Goal: Transaction & Acquisition: Purchase product/service

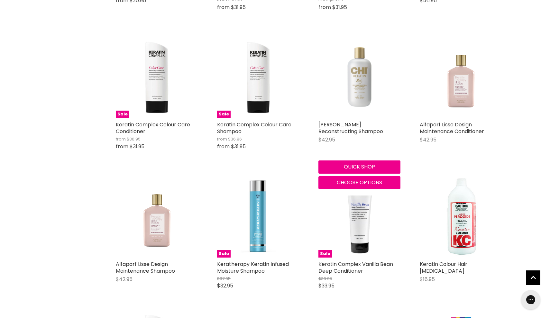
scroll to position [283, 0]
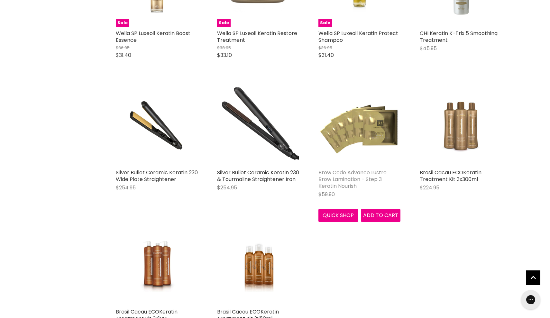
scroll to position [1647, 0]
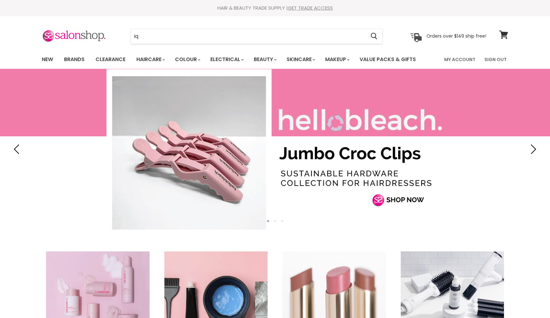
type input "i"
type input "qi"
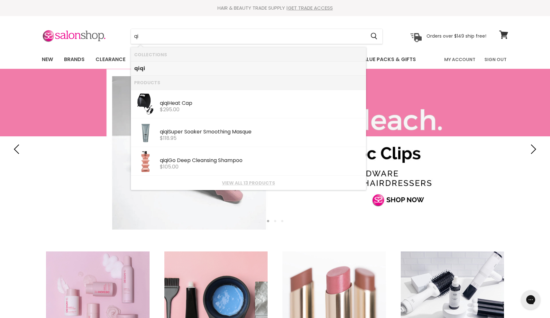
click at [142, 70] on b "qi" at bounding box center [142, 68] width 5 height 7
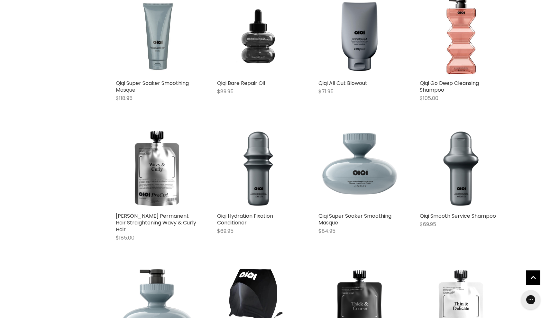
scroll to position [209, 0]
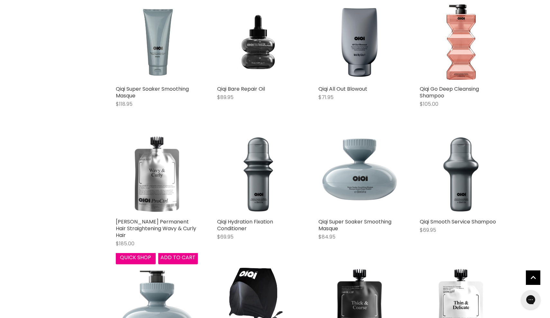
click at [162, 179] on img "Main content" at bounding box center [157, 174] width 82 height 82
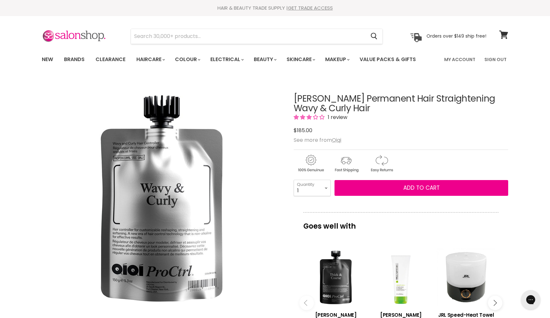
click at [322, 117] on span "3.00 stars" at bounding box center [321, 116] width 5 height 5
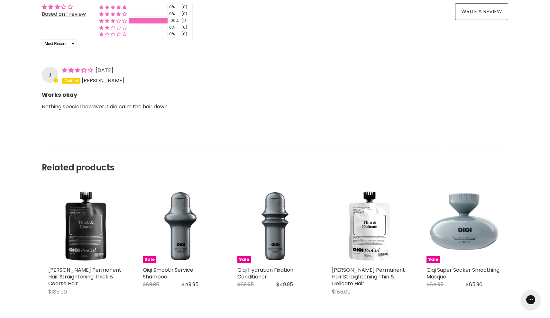
scroll to position [617, 0]
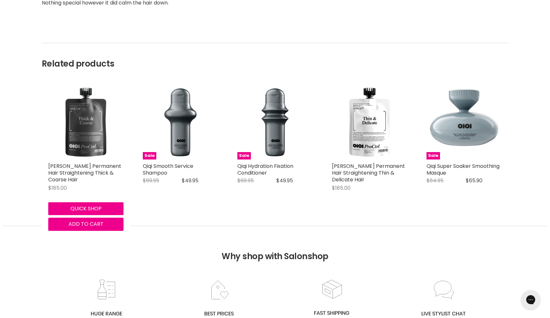
click at [85, 111] on img "Main content" at bounding box center [85, 121] width 75 height 75
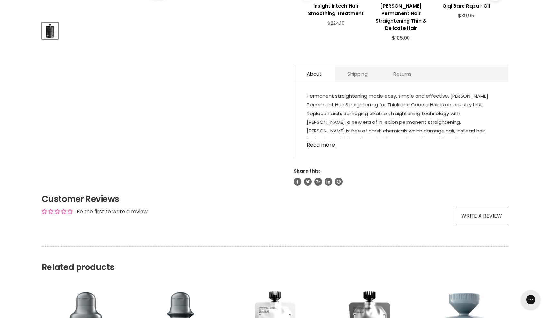
scroll to position [320, 0]
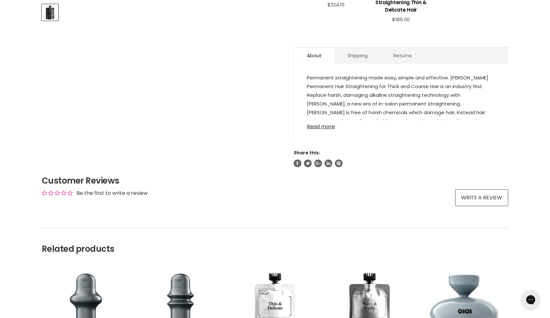
click at [333, 120] on link "Read more" at bounding box center [401, 125] width 188 height 10
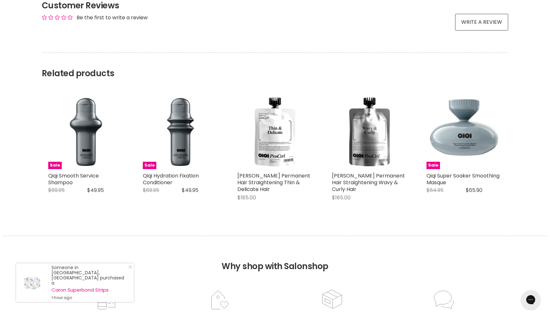
scroll to position [699, 0]
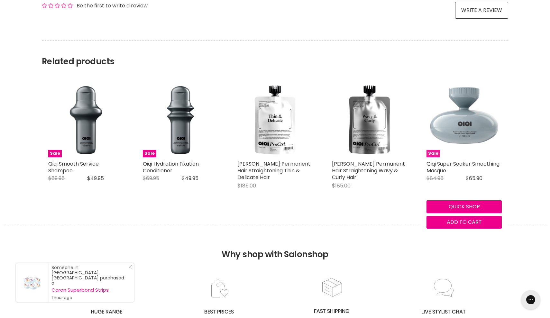
click at [460, 106] on img "Main content" at bounding box center [463, 119] width 75 height 75
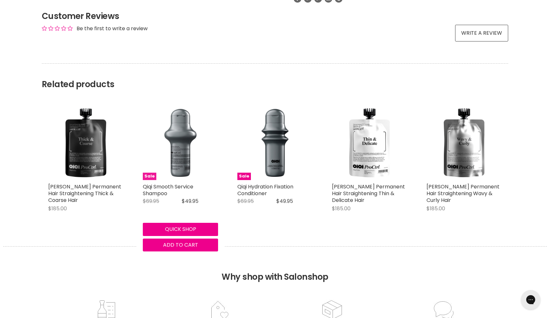
click at [180, 147] on img "Main content" at bounding box center [180, 142] width 75 height 75
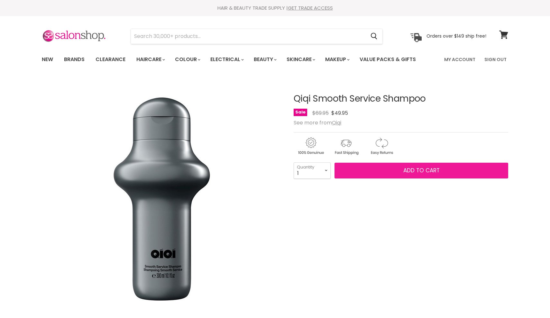
click at [401, 171] on button "Add to cart" at bounding box center [421, 171] width 174 height 16
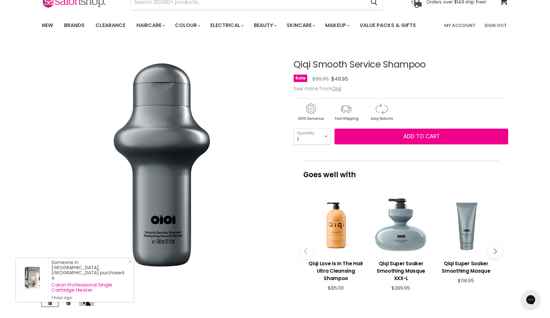
scroll to position [67, 0]
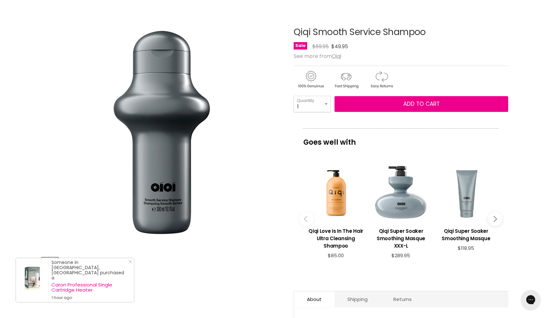
click at [465, 201] on div "Main content" at bounding box center [466, 193] width 59 height 59
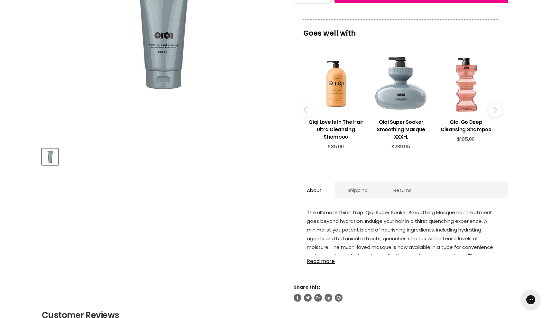
scroll to position [175, 0]
click at [493, 108] on icon "Main content" at bounding box center [494, 111] width 6 height 6
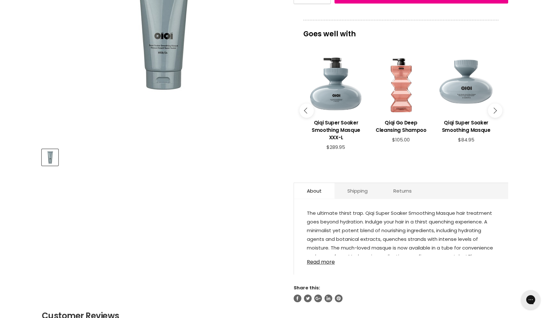
click at [465, 93] on div "Main content" at bounding box center [466, 85] width 59 height 59
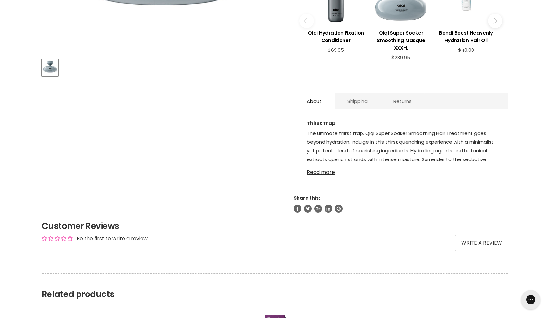
click at [327, 166] on link "Read more" at bounding box center [401, 171] width 188 height 10
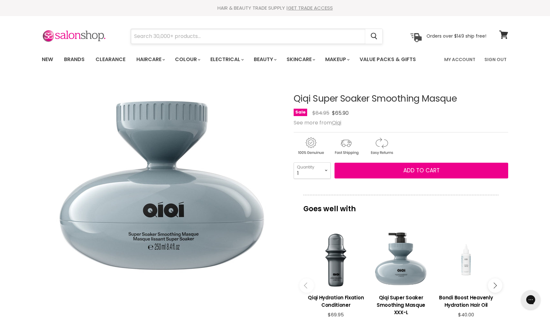
click at [171, 36] on input "Search" at bounding box center [248, 36] width 234 height 15
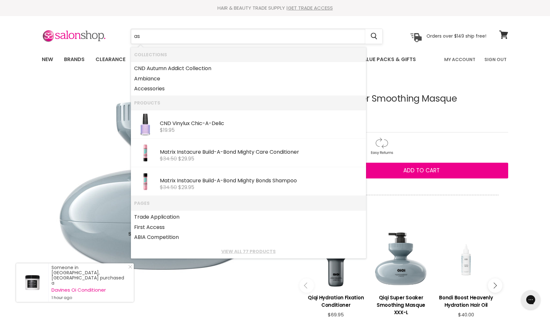
type input "asp"
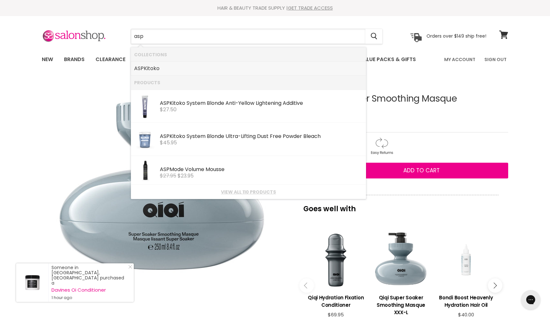
click at [153, 67] on link "ASP Kitoko" at bounding box center [248, 68] width 229 height 10
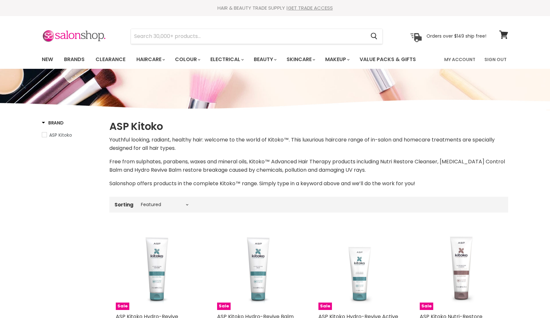
select select "manual"
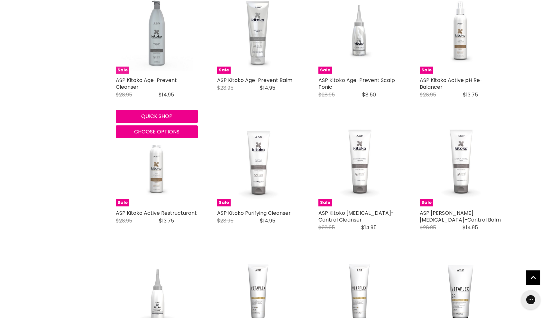
scroll to position [697, 0]
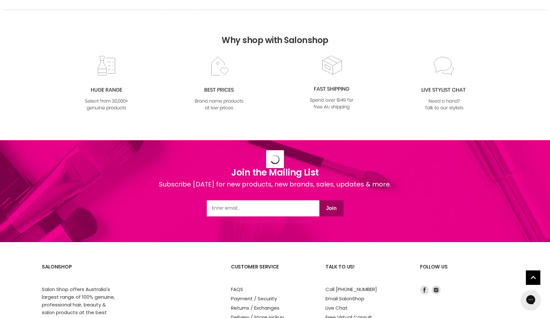
select select "manual"
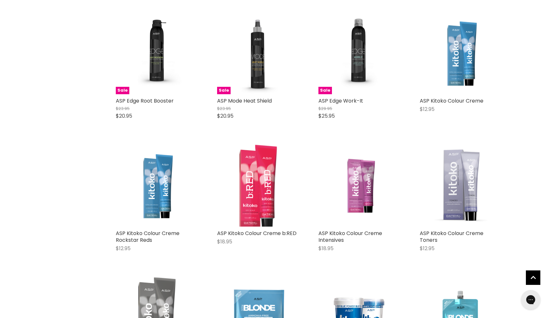
scroll to position [1874, 0]
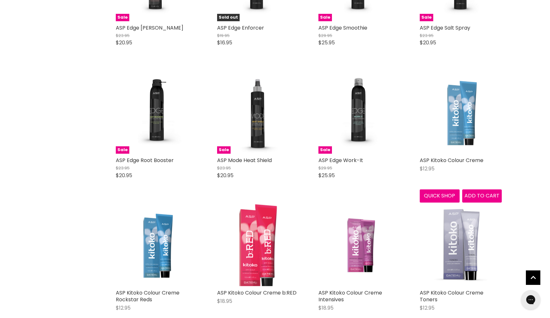
click at [456, 113] on img "Main content" at bounding box center [460, 113] width 82 height 82
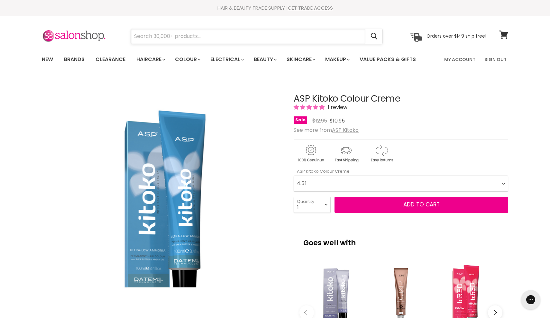
click at [186, 36] on input "Search" at bounding box center [248, 36] width 234 height 15
type input "asp"
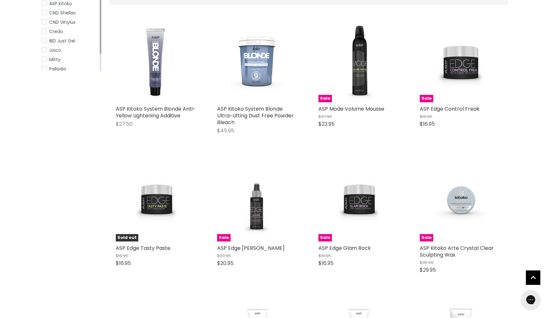
scroll to position [149, 1]
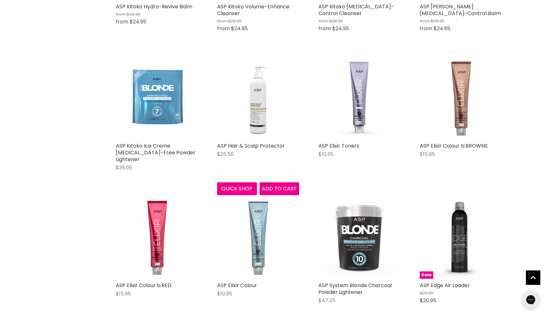
scroll to position [674, 0]
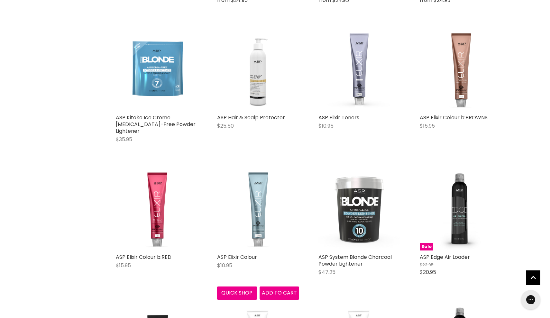
click at [257, 194] on img "Main content" at bounding box center [258, 209] width 82 height 82
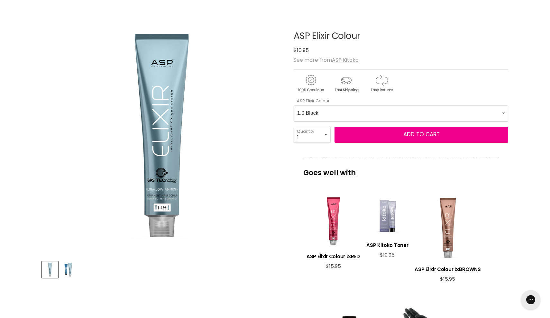
scroll to position [61, 0]
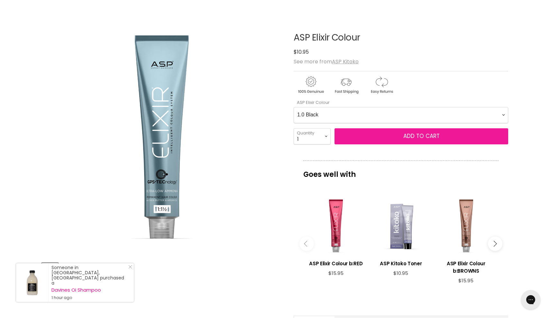
click at [397, 136] on button "Add to cart" at bounding box center [421, 136] width 174 height 16
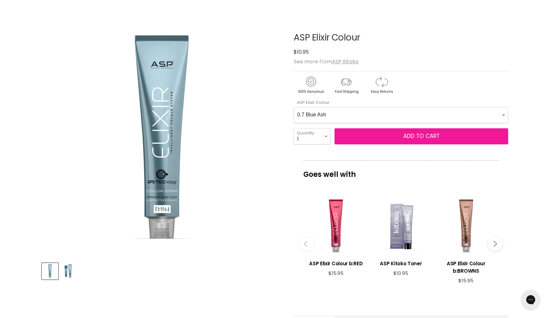
click at [405, 136] on span "Add to cart" at bounding box center [421, 136] width 36 height 8
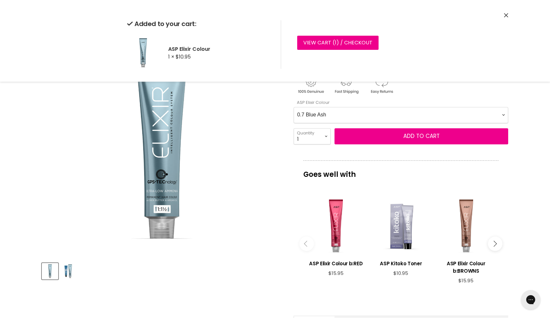
select Colour-0-0 "7.7 Medium Blue Ash Blonde"
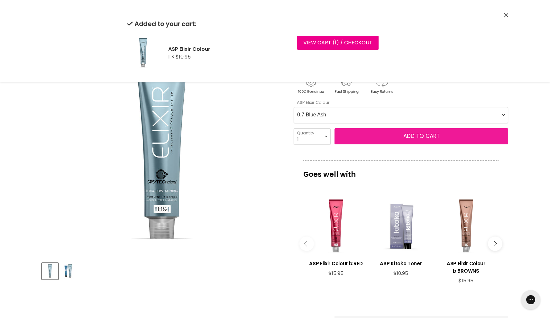
click at [421, 137] on span "Add to cart" at bounding box center [421, 136] width 36 height 8
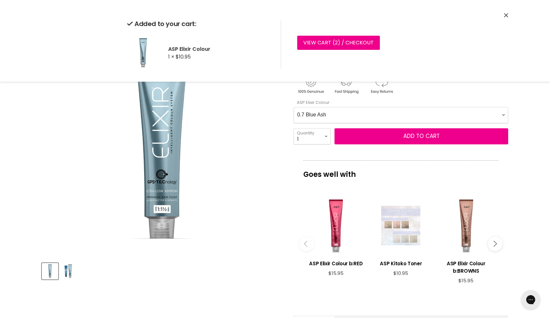
click at [393, 234] on div "Main content" at bounding box center [400, 225] width 59 height 59
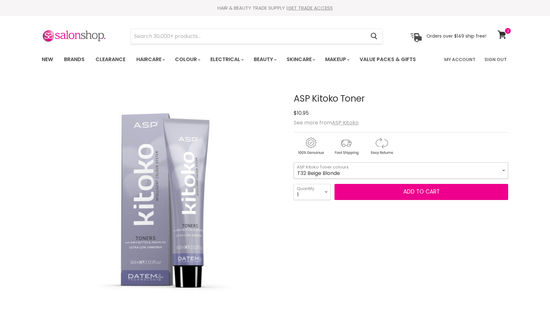
drag, startPoint x: 0, startPoint y: 0, endPoint x: 343, endPoint y: 168, distance: 382.2
click at [343, 168] on select "T32 Beige Blonde T2 Pearl Blonde T21S Super Ice Blonde T26 [PERSON_NAME] T21 Ic…" at bounding box center [400, 170] width 214 height 16
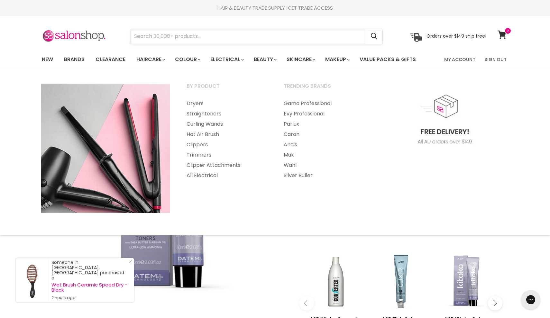
click at [229, 37] on input "Search" at bounding box center [248, 36] width 234 height 15
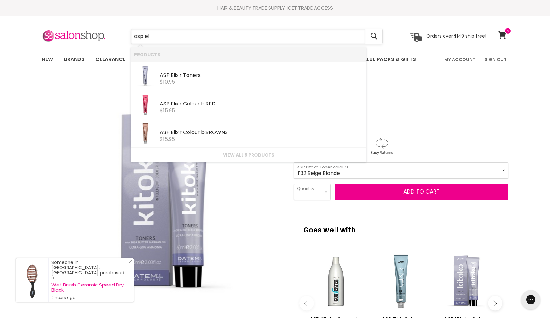
type input "asp eli"
click at [182, 79] on div "$10.95" at bounding box center [261, 82] width 203 height 6
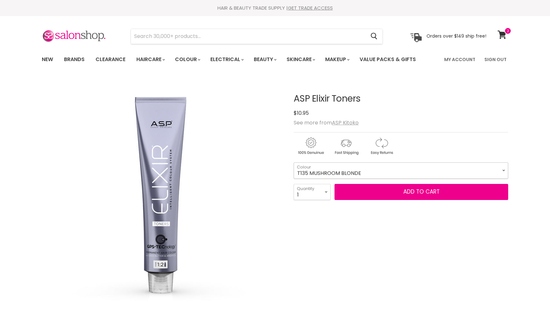
click at [329, 172] on select "T135 MUSHROOM BLONDE T2 PEARL BLONDE T21 ICE BLONDE T21S SUPER ICE BLONDE T22 L…" at bounding box center [400, 170] width 214 height 16
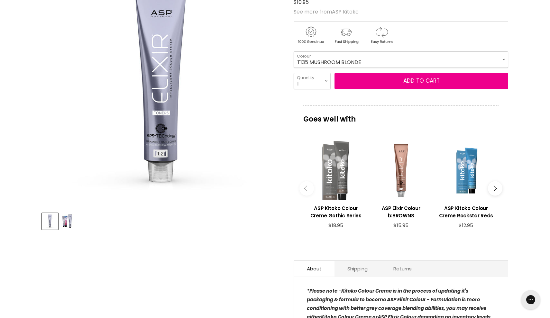
scroll to position [131, 0]
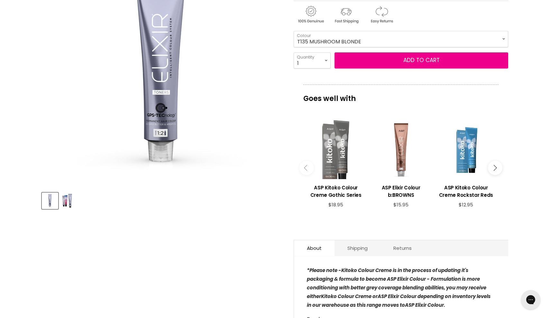
click at [497, 168] on button "Main content" at bounding box center [495, 168] width 14 height 14
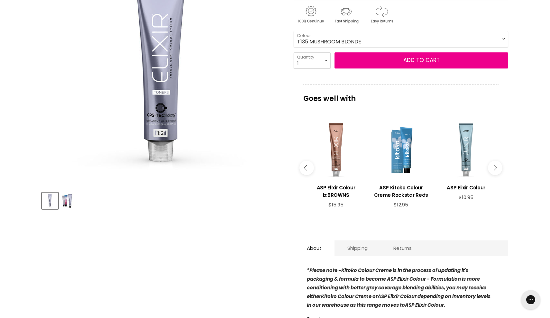
click at [497, 168] on button "Main content" at bounding box center [495, 168] width 14 height 14
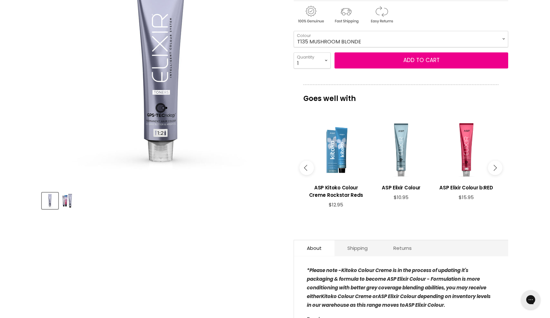
click at [497, 168] on button "Main content" at bounding box center [495, 168] width 14 height 14
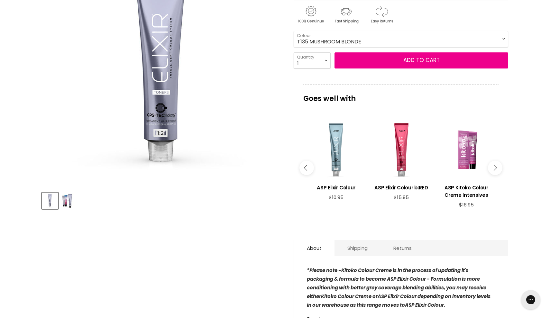
click at [497, 168] on button "Main content" at bounding box center [495, 168] width 14 height 14
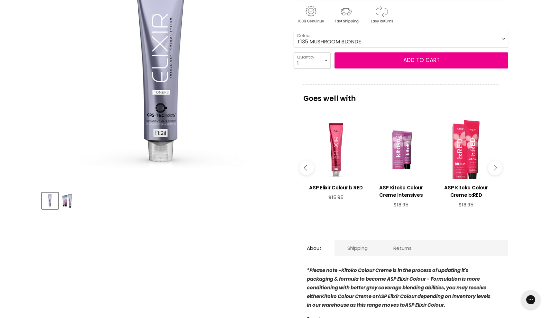
click at [497, 168] on button "Main content" at bounding box center [495, 168] width 14 height 14
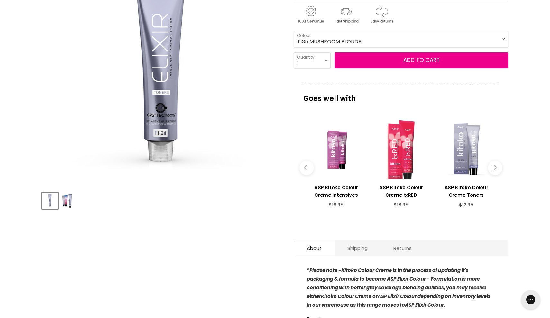
click at [497, 168] on button "Main content" at bounding box center [495, 168] width 14 height 14
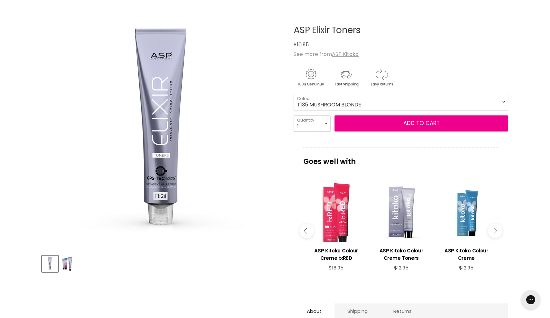
scroll to position [28, 0]
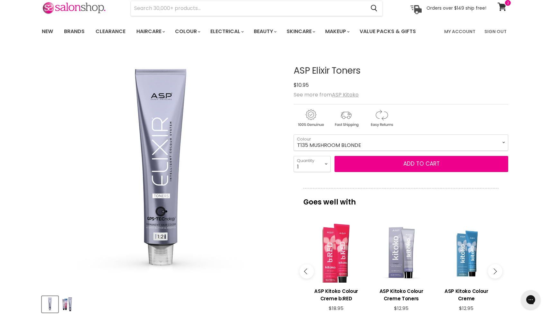
drag, startPoint x: 363, startPoint y: 74, endPoint x: 290, endPoint y: 74, distance: 72.6
click at [290, 74] on article "Click or scroll to zoom Tap or pinch to zoom Click or scroll to zoom" at bounding box center [275, 256] width 466 height 413
copy h1 "ASP Elixir Toners"
